Goal: Task Accomplishment & Management: Manage account settings

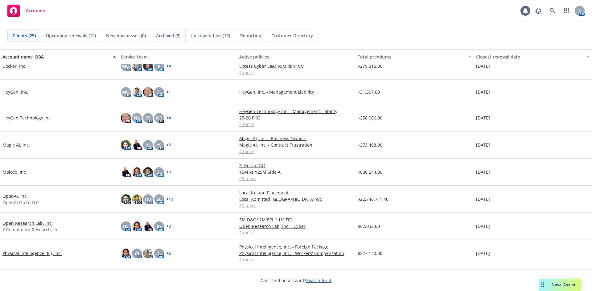
scroll to position [154, 0]
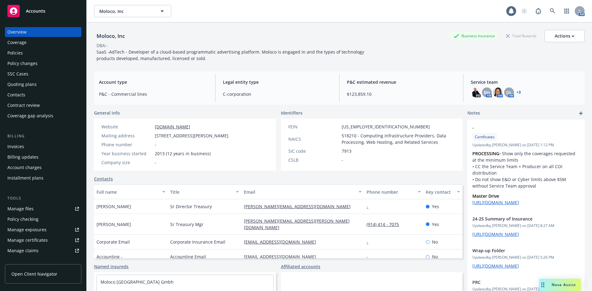
drag, startPoint x: 177, startPoint y: 35, endPoint x: 171, endPoint y: 2, distance: 33.9
click at [177, 35] on div "Moloco, Inc Business Insurance Total Rewards Actions" at bounding box center [339, 36] width 491 height 12
click at [31, 84] on div "Quoting plans" at bounding box center [21, 85] width 29 height 10
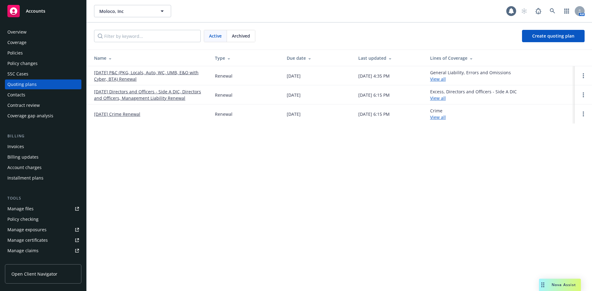
click at [116, 76] on link "[DATE] P&C (PKG, Locals, Auto, WC, UMB, E&O with Cyber, BTA) Renewal" at bounding box center [149, 75] width 111 height 13
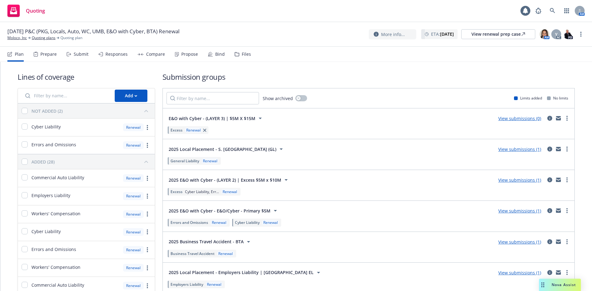
click at [242, 55] on div "Files" at bounding box center [246, 54] width 9 height 5
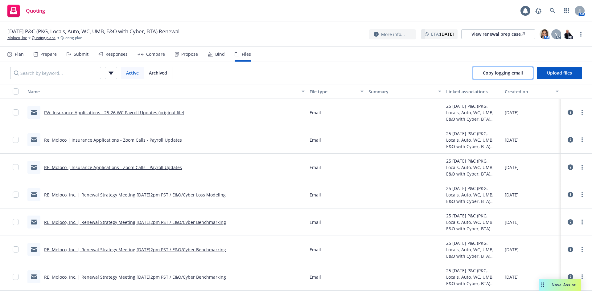
click at [523, 76] on button "Copy logging email" at bounding box center [503, 73] width 60 height 12
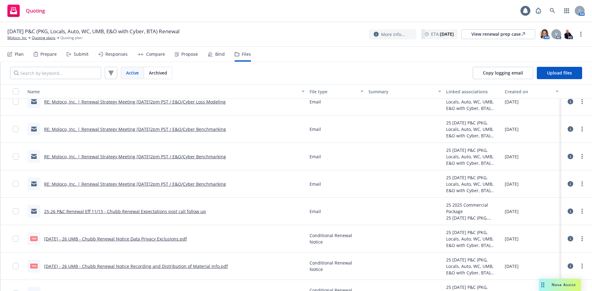
click at [244, 56] on div "Files" at bounding box center [246, 54] width 9 height 5
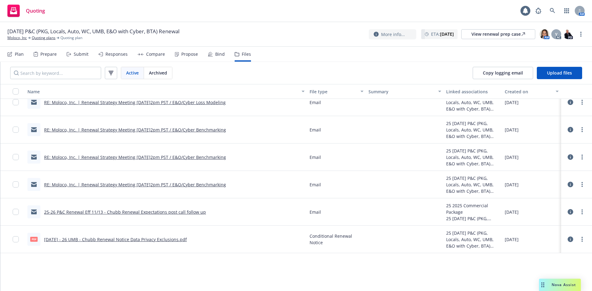
scroll to position [0, 0]
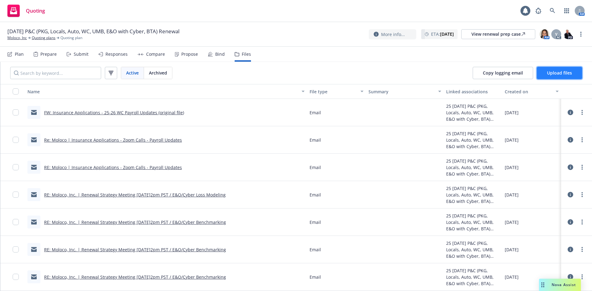
click at [567, 75] on span "Upload files" at bounding box center [559, 73] width 25 height 6
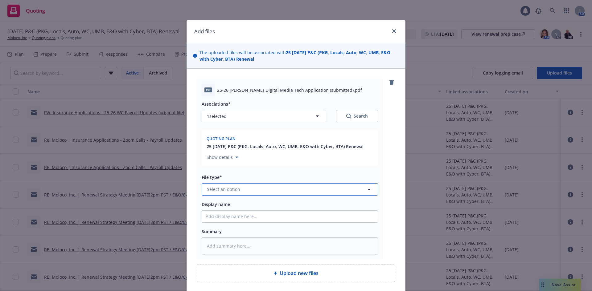
click at [259, 191] on button "Select an option" at bounding box center [290, 189] width 176 height 12
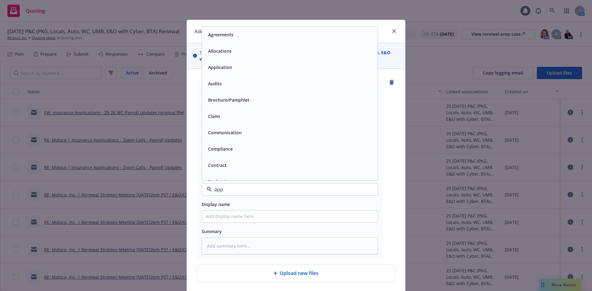
type input "appl"
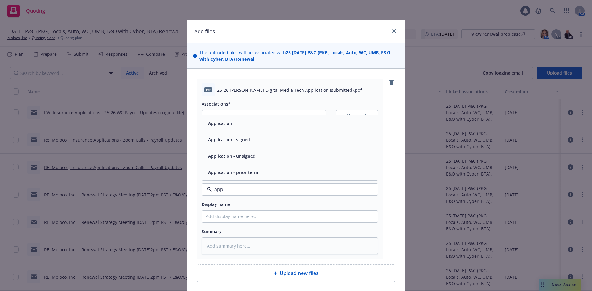
click at [252, 153] on span "Application - unsigned" at bounding box center [231, 156] width 47 height 6
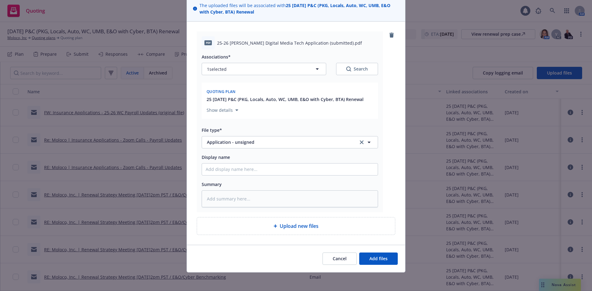
scroll to position [48, 0]
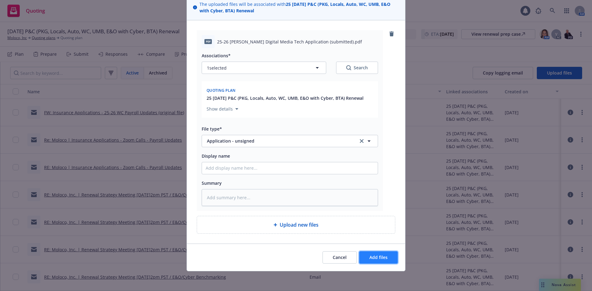
click at [376, 257] on span "Add files" at bounding box center [378, 258] width 18 height 6
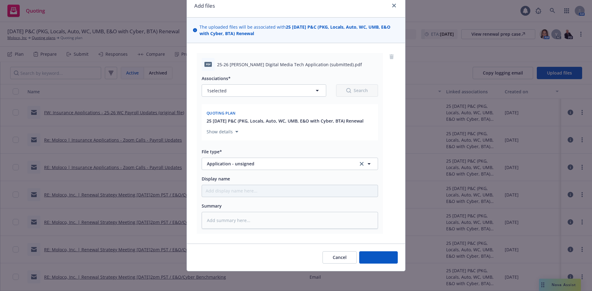
scroll to position [26, 0]
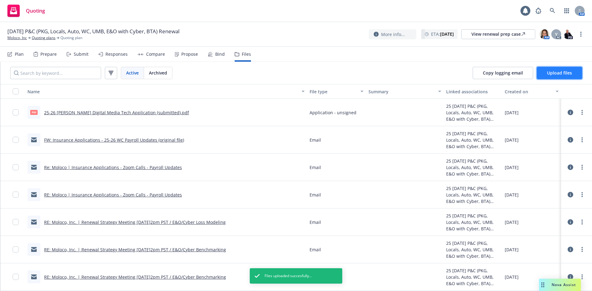
click at [555, 76] on span "Upload files" at bounding box center [559, 73] width 25 height 6
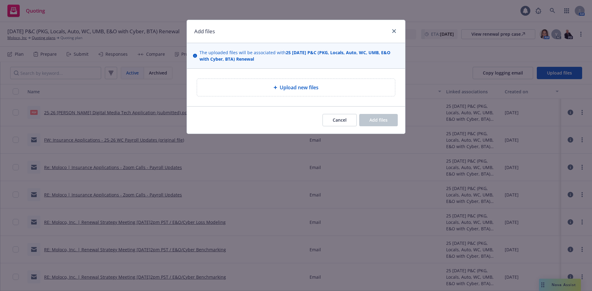
type textarea "x"
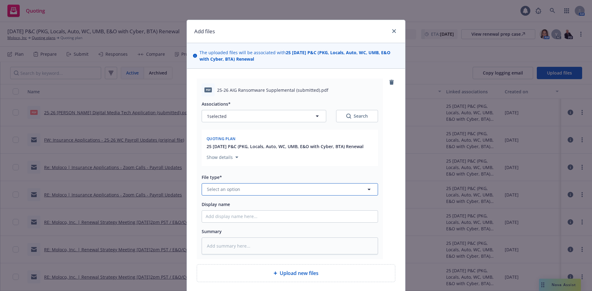
click at [250, 190] on button "Select an option" at bounding box center [290, 189] width 176 height 12
type input "ao"
type textarea "x"
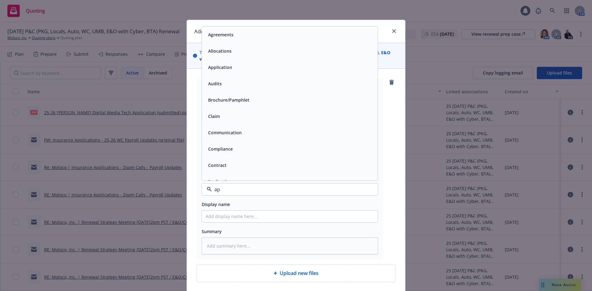
type input "app"
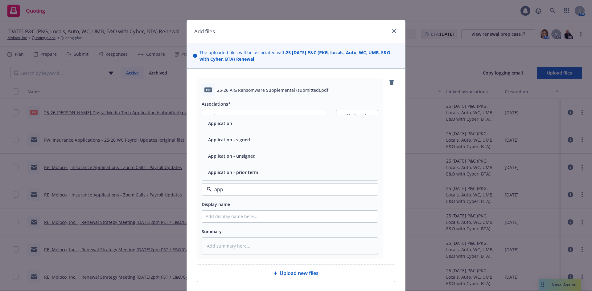
click at [262, 161] on div "Application - unsigned" at bounding box center [290, 156] width 176 height 16
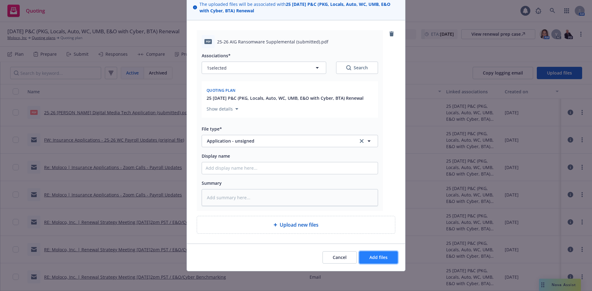
click at [384, 257] on span "Add files" at bounding box center [378, 258] width 18 height 6
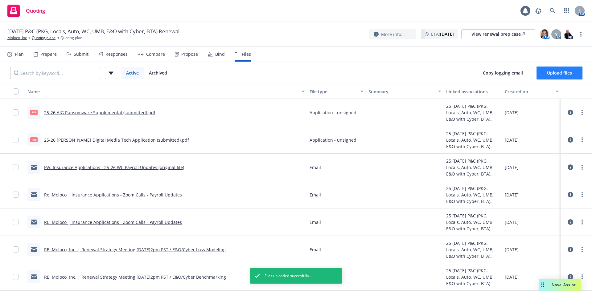
click at [557, 73] on span "Upload files" at bounding box center [559, 73] width 25 height 6
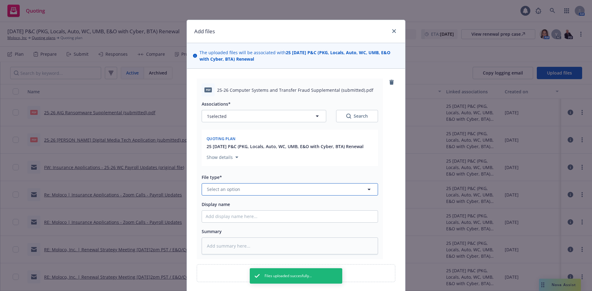
click at [297, 184] on button "Select an option" at bounding box center [290, 189] width 176 height 12
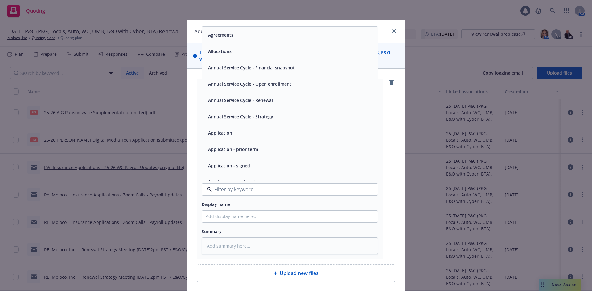
type textarea "x"
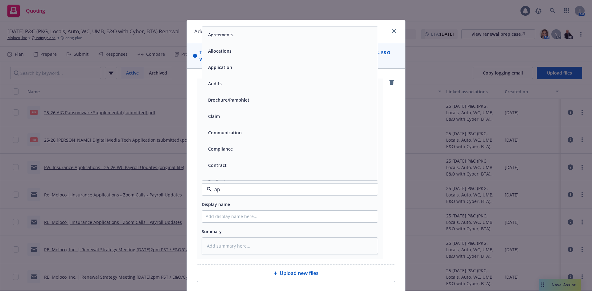
type input "app"
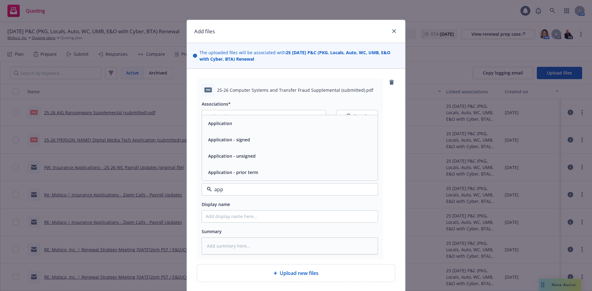
click at [269, 160] on div "Application - unsigned" at bounding box center [290, 156] width 168 height 9
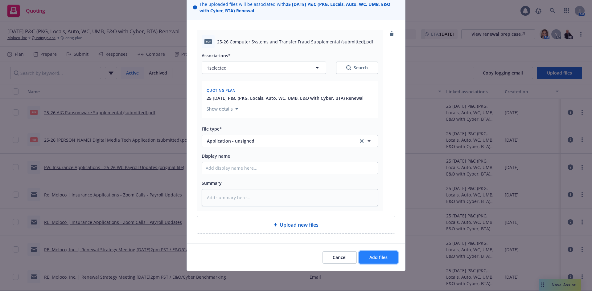
click at [374, 262] on button "Add files" at bounding box center [378, 258] width 39 height 12
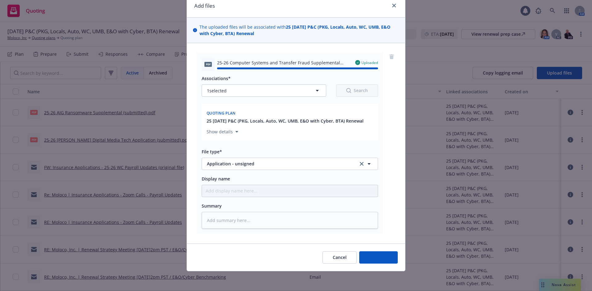
type textarea "x"
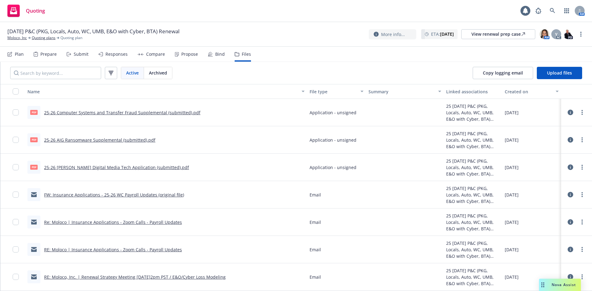
click at [86, 95] on button "Name" at bounding box center [166, 91] width 282 height 15
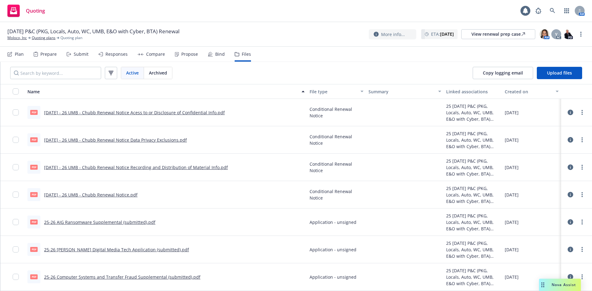
click at [505, 92] on div "Created on" at bounding box center [528, 92] width 47 height 6
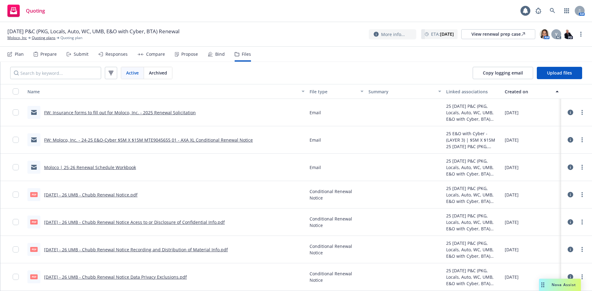
click at [505, 94] on div "Created on" at bounding box center [528, 92] width 47 height 6
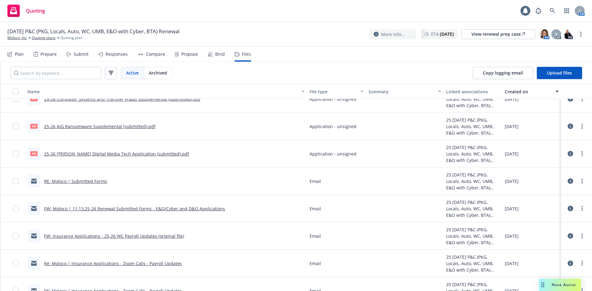
scroll to position [0, 0]
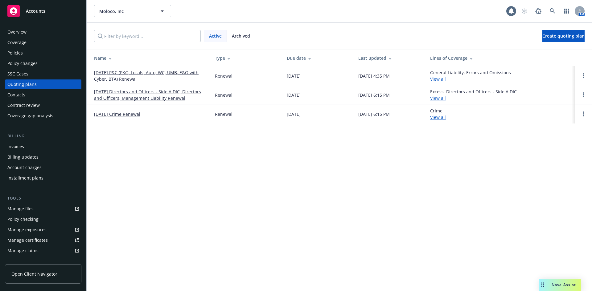
click at [116, 96] on link "11/13/25 Directors and Officers - Side A DIC, Directors and Officers, Managemen…" at bounding box center [149, 95] width 111 height 13
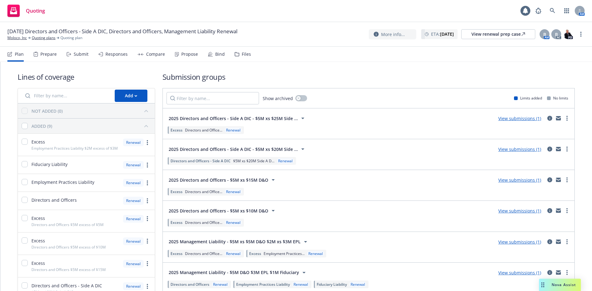
click at [248, 58] on div "Files" at bounding box center [243, 54] width 16 height 15
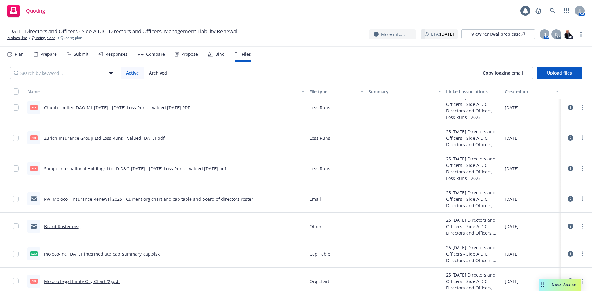
scroll to position [46, 0]
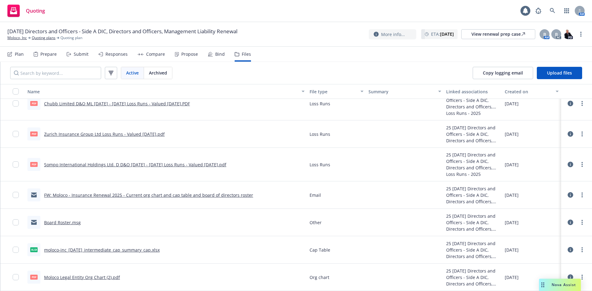
click at [568, 196] on icon at bounding box center [571, 195] width 6 height 6
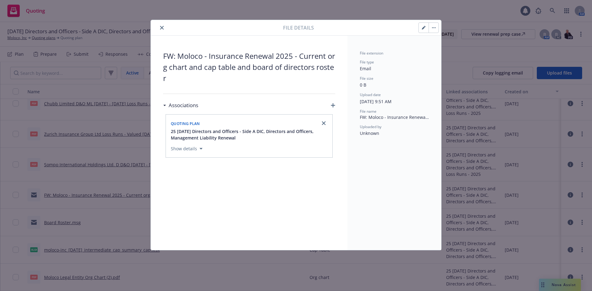
click at [164, 27] on button "close" at bounding box center [161, 27] width 7 height 7
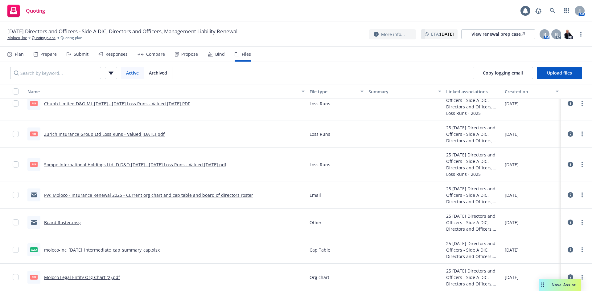
click at [180, 196] on link "FW: Moloco - Insurance Renewal 2025 - Current org chart and cap table and board…" at bounding box center [148, 195] width 209 height 6
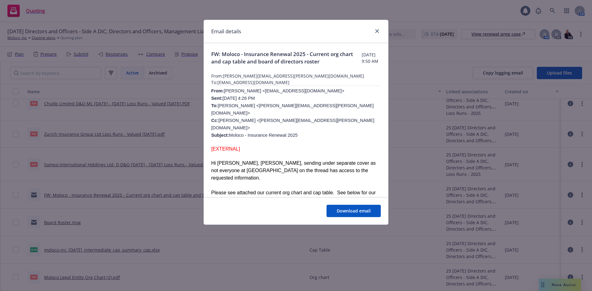
click at [381, 30] on div "Email details" at bounding box center [296, 31] width 184 height 23
click at [377, 31] on icon "close" at bounding box center [377, 31] width 4 height 4
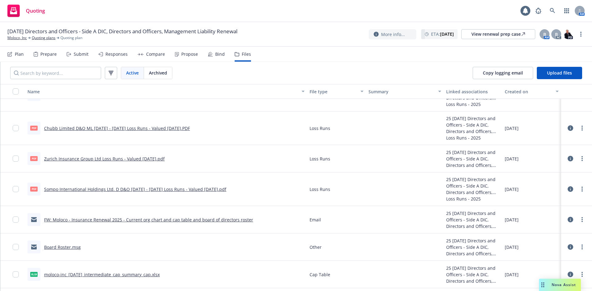
scroll to position [46, 0]
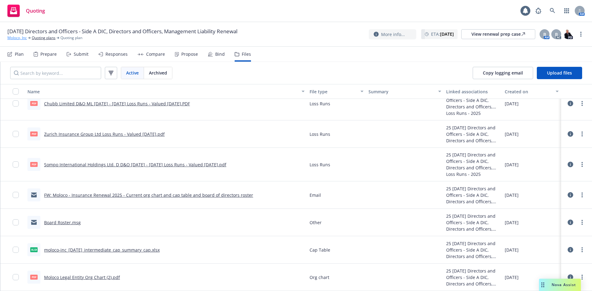
click at [20, 39] on link "Moloco, Inc" at bounding box center [16, 38] width 19 height 6
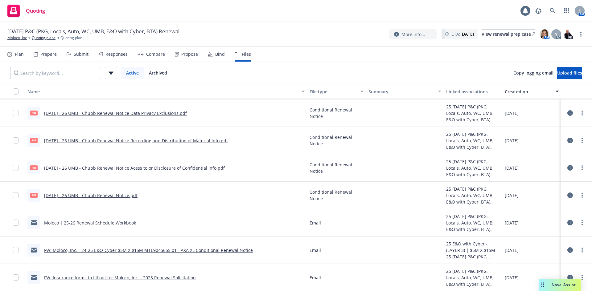
scroll to position [353, 0]
click at [217, 249] on link "FW: Moloco, Inc. - 24-25 E&O-Cyber $5M X $15M MTE9045655 01 - AXA XL Conditiona…" at bounding box center [148, 250] width 209 height 6
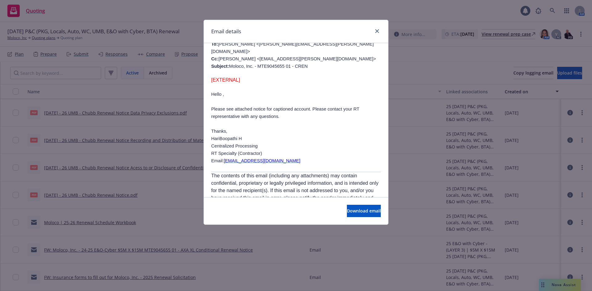
scroll to position [126, 0]
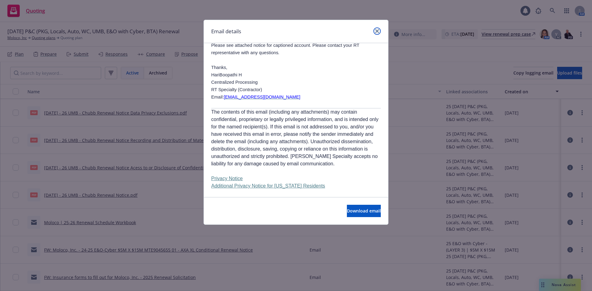
click at [377, 31] on icon "close" at bounding box center [377, 31] width 4 height 4
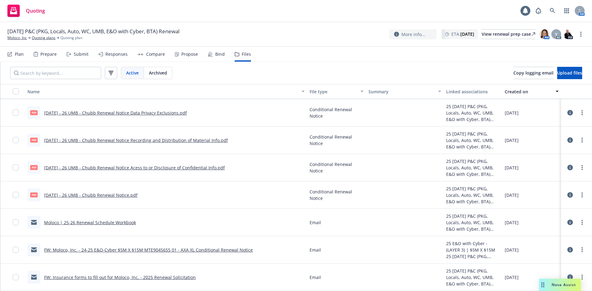
click at [233, 8] on div "Quoting 1 AM" at bounding box center [296, 11] width 592 height 22
click at [74, 53] on div "Submit" at bounding box center [81, 54] width 15 height 5
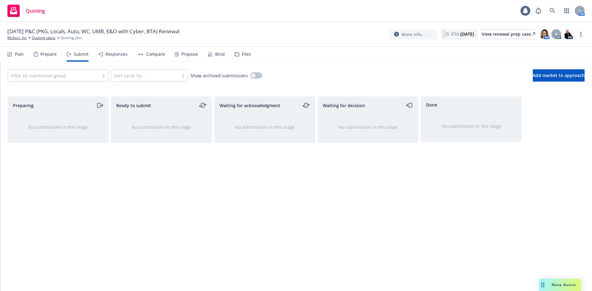
click at [77, 72] on div at bounding box center [53, 75] width 85 height 7
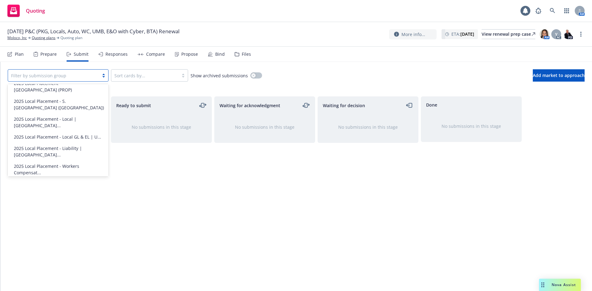
scroll to position [180, 0]
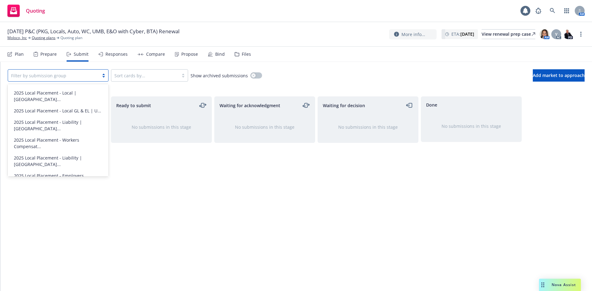
click at [82, 202] on span "2025 E&O with Cyber - E&O/Cyber - Primar..." at bounding box center [59, 208] width 91 height 13
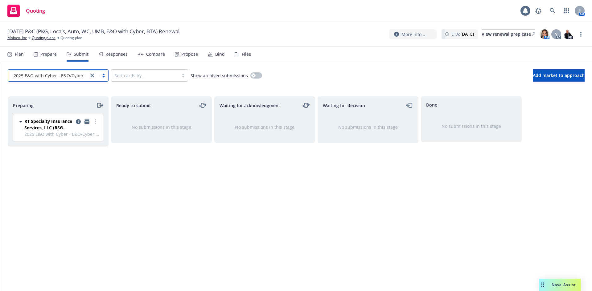
click at [87, 122] on icon "copy logging email" at bounding box center [86, 122] width 5 height 4
click at [100, 104] on icon "moveRight" at bounding box center [99, 105] width 7 height 7
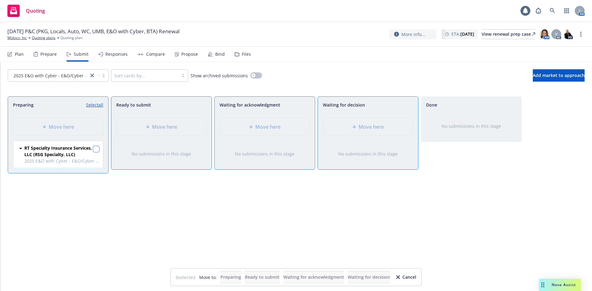
drag, startPoint x: 95, startPoint y: 147, endPoint x: 199, endPoint y: 134, distance: 104.9
click at [95, 147] on input "checkbox" at bounding box center [96, 149] width 6 height 6
checkbox input "true"
click at [245, 126] on div "Move here" at bounding box center [265, 126] width 80 height 7
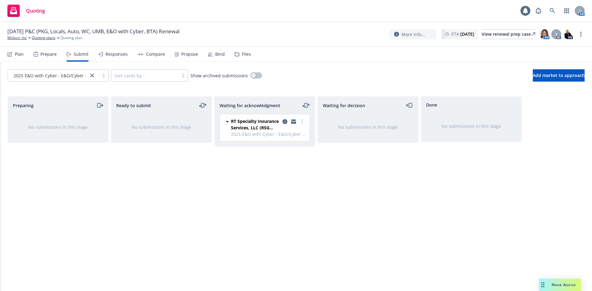
click at [73, 203] on div "Preparing No submissions in this stage" at bounding box center [58, 188] width 101 height 182
click at [65, 163] on div "Preparing No submissions in this stage" at bounding box center [58, 188] width 101 height 182
